Goal: Task Accomplishment & Management: Use online tool/utility

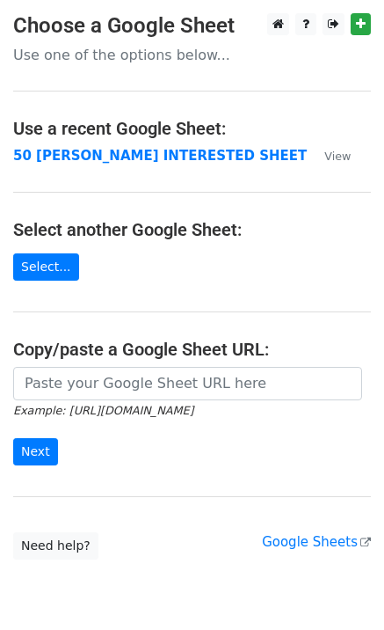
click at [99, 154] on strong "50 [PERSON_NAME] INTERESTED SHEET" at bounding box center [160, 156] width 294 height 16
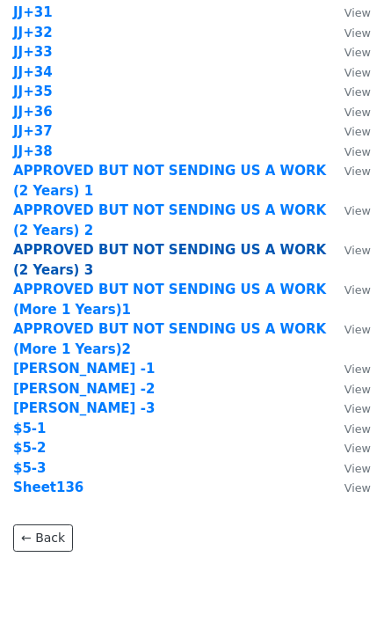
scroll to position [1744, 0]
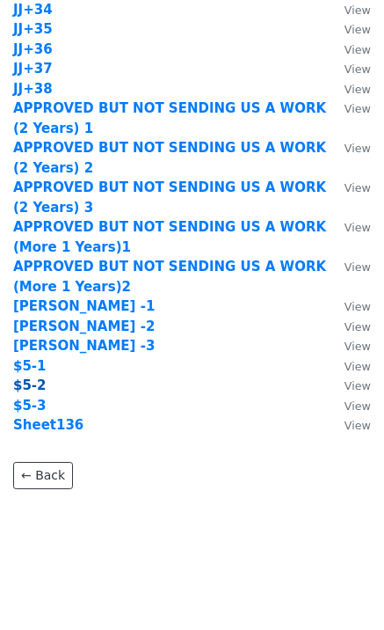
click at [36, 386] on strong "$5-2" at bounding box center [29, 385] width 33 height 16
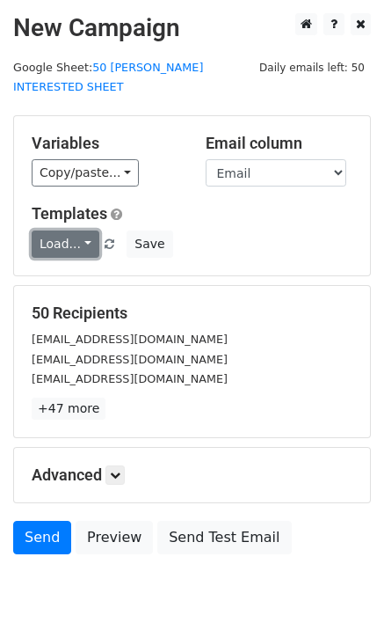
click at [59, 230] on link "Load..." at bounding box center [66, 243] width 68 height 27
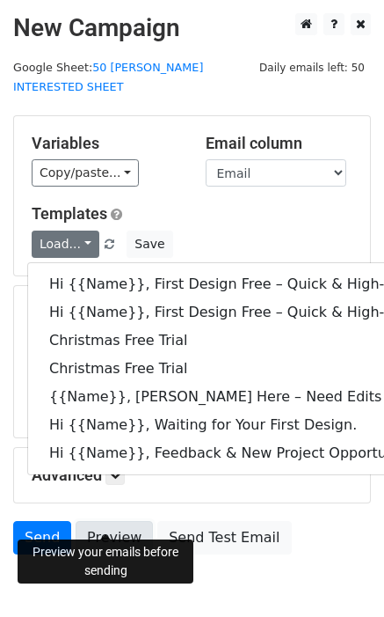
click at [108, 521] on link "Preview" at bounding box center [114, 537] width 77 height 33
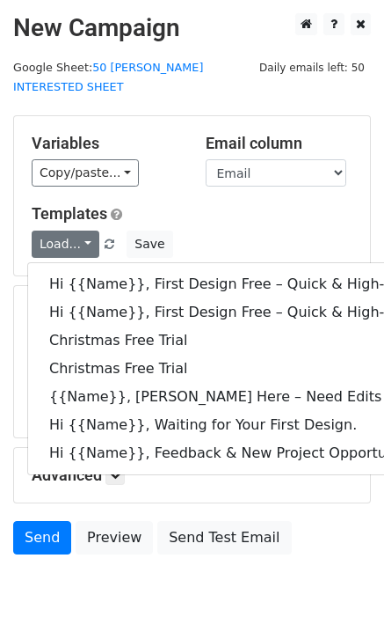
click at [182, 204] on h5 "Templates" at bounding box center [192, 213] width 321 height 19
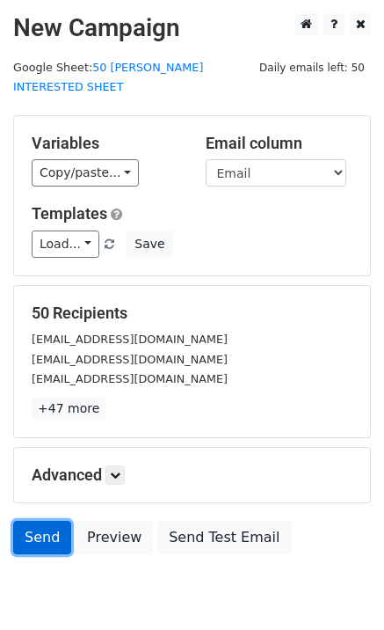
click at [49, 524] on link "Send" at bounding box center [42, 537] width 58 height 33
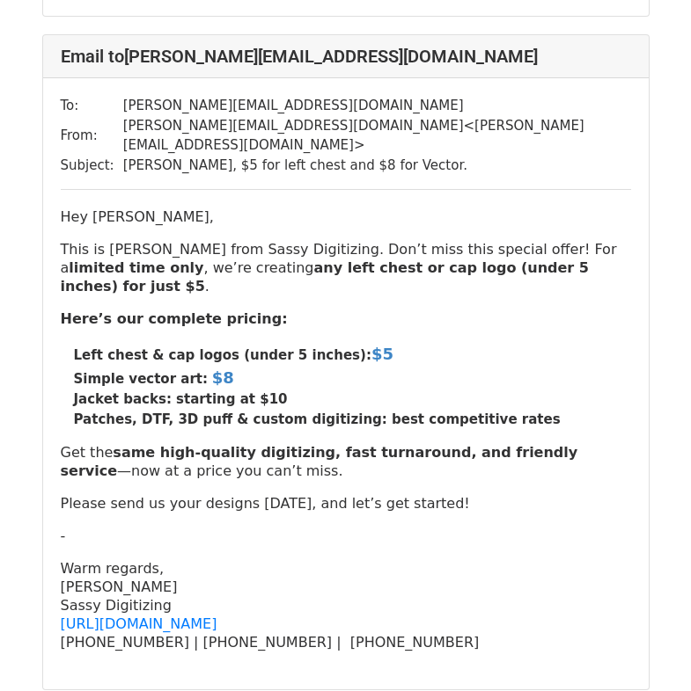
scroll to position [3050, 0]
